Goal: Transaction & Acquisition: Purchase product/service

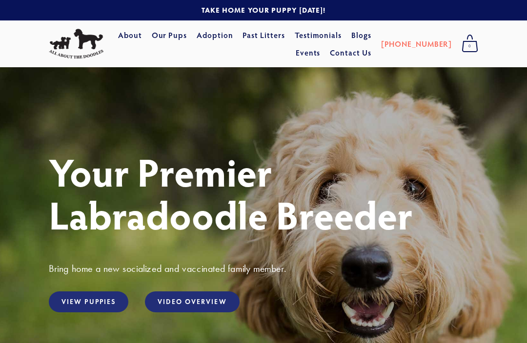
click at [109, 296] on link "View Puppies" at bounding box center [88, 302] width 79 height 21
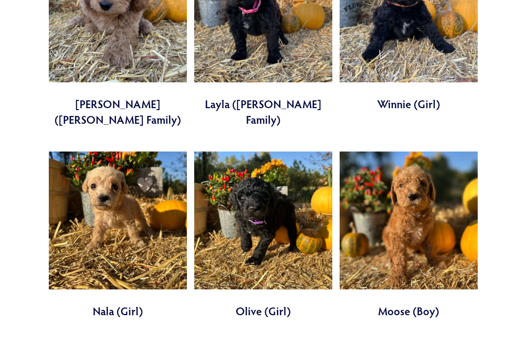
scroll to position [1865, 0]
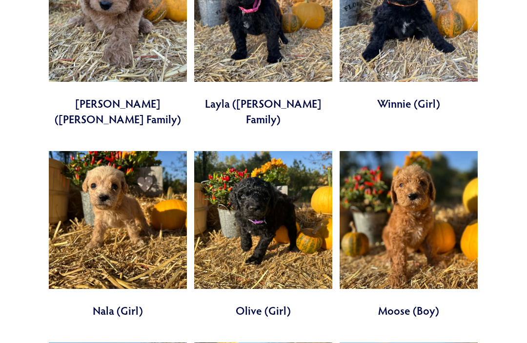
click at [445, 164] on link at bounding box center [408, 235] width 138 height 167
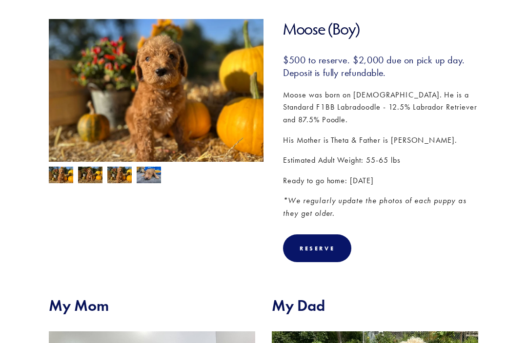
scroll to position [133, 0]
click at [153, 163] on img at bounding box center [156, 100] width 215 height 161
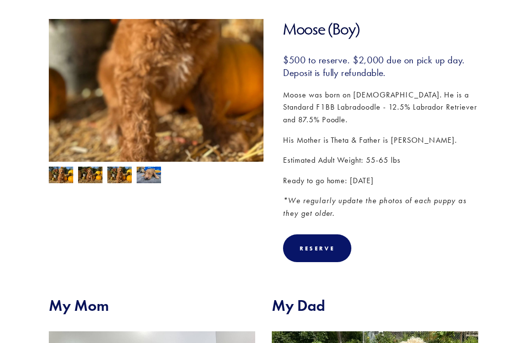
scroll to position [133, 0]
click at [124, 176] on img at bounding box center [119, 176] width 24 height 19
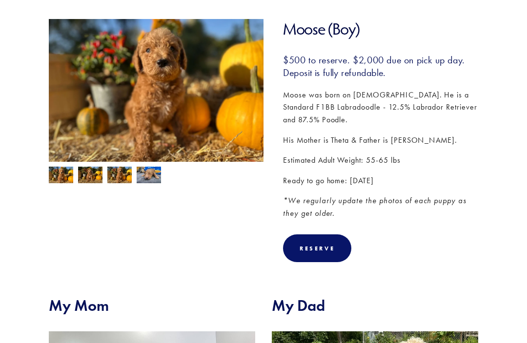
click at [98, 177] on img at bounding box center [90, 176] width 24 height 19
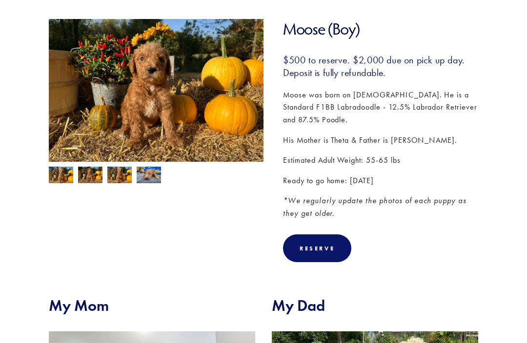
click at [71, 176] on img at bounding box center [61, 176] width 24 height 19
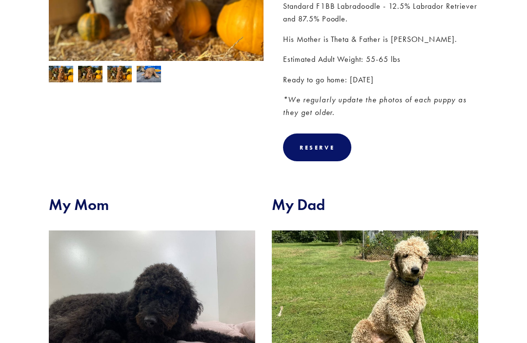
scroll to position [271, 0]
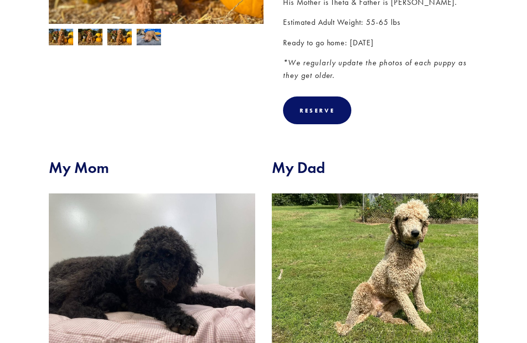
click at [443, 249] on img at bounding box center [375, 271] width 206 height 155
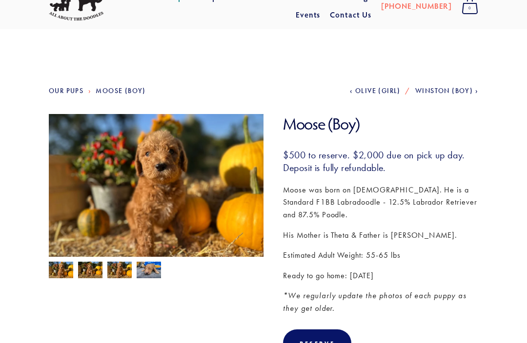
scroll to position [0, 0]
